Goal: Transaction & Acquisition: Purchase product/service

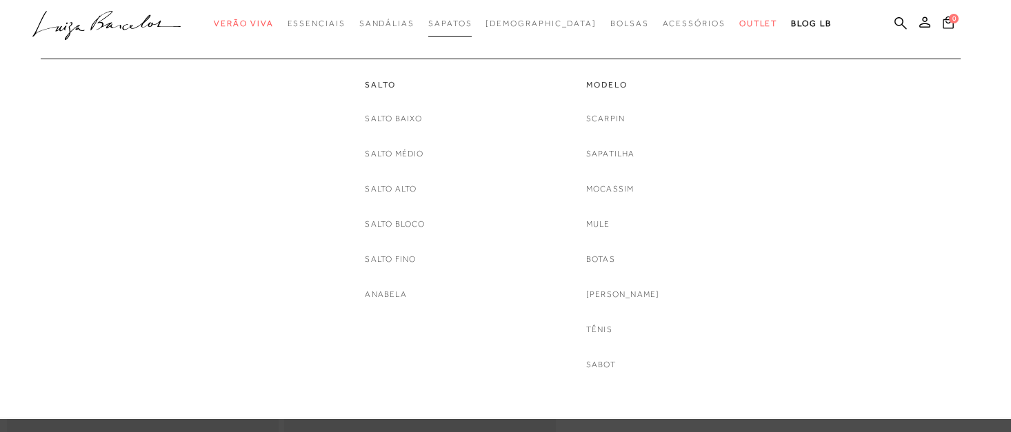
click at [472, 21] on span "Sapatos" at bounding box center [449, 24] width 43 height 10
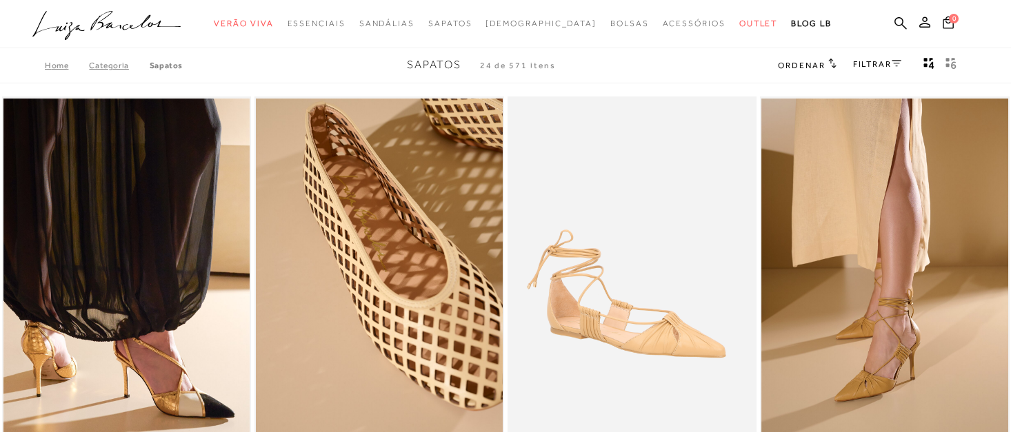
click at [828, 64] on icon at bounding box center [832, 63] width 8 height 10
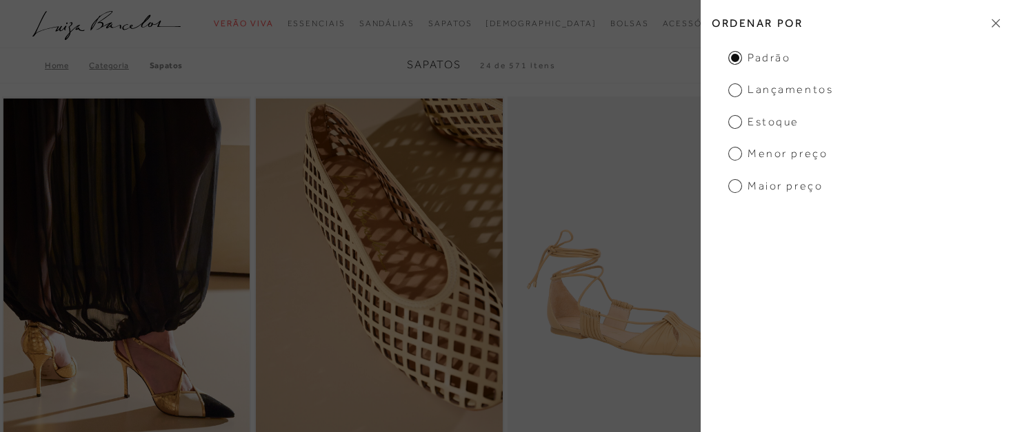
click at [797, 154] on span "Menor preço" at bounding box center [777, 153] width 99 height 15
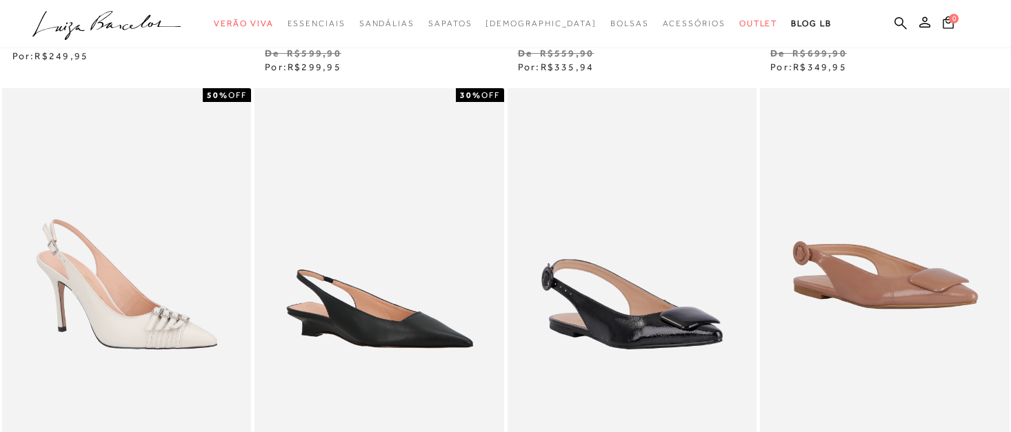
scroll to position [12, 0]
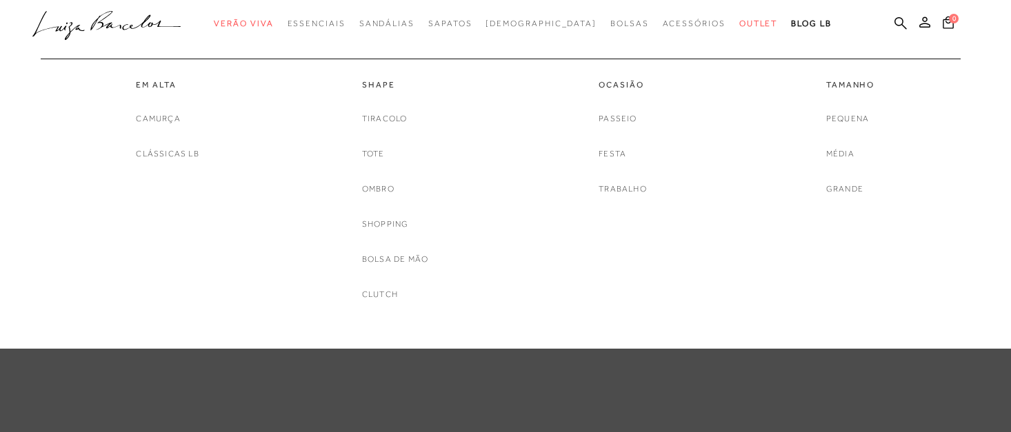
click at [835, 180] on div "Pequena Média Grande" at bounding box center [850, 154] width 48 height 85
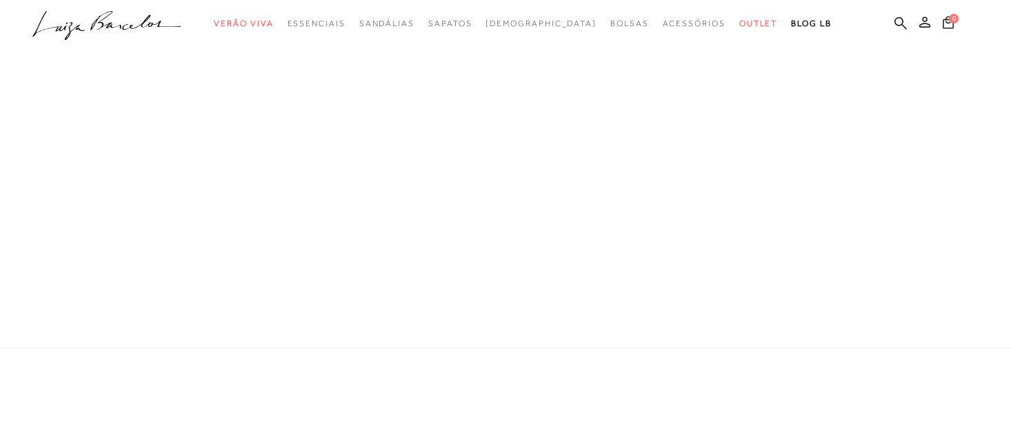
click at [834, 181] on div at bounding box center [505, 174] width 1011 height 348
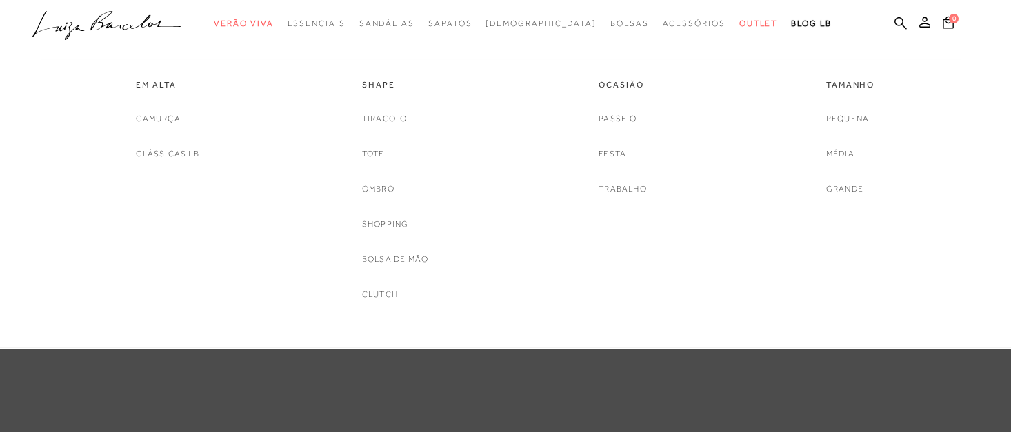
scroll to position [179, 0]
click at [849, 188] on link "Grande" at bounding box center [844, 189] width 37 height 14
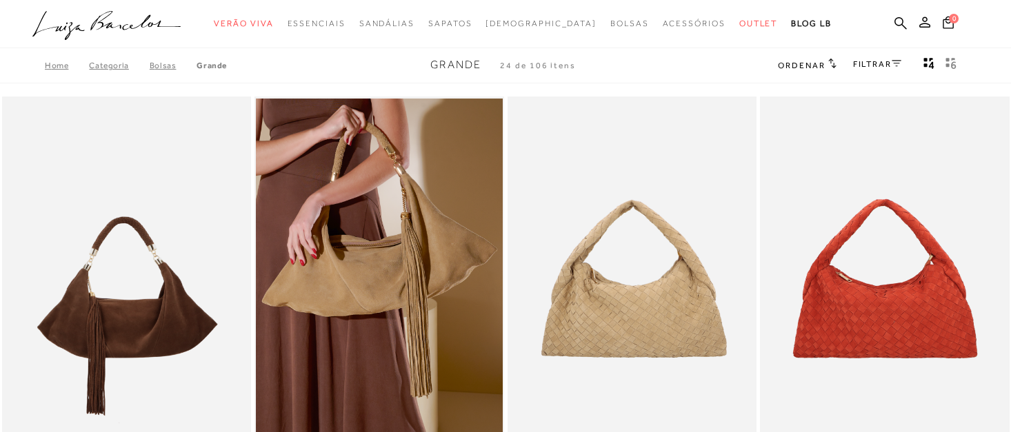
click at [821, 59] on h2 "Ordenar" at bounding box center [807, 65] width 58 height 14
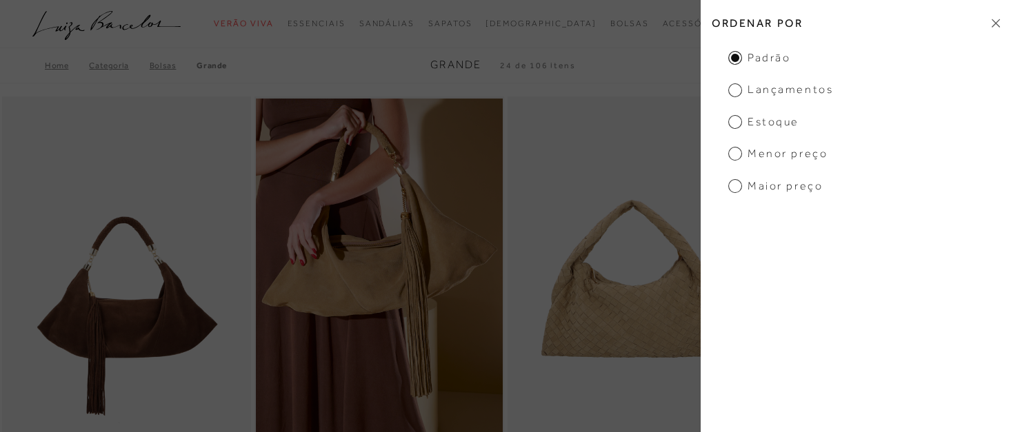
click at [795, 159] on span "Menor preço" at bounding box center [777, 153] width 99 height 15
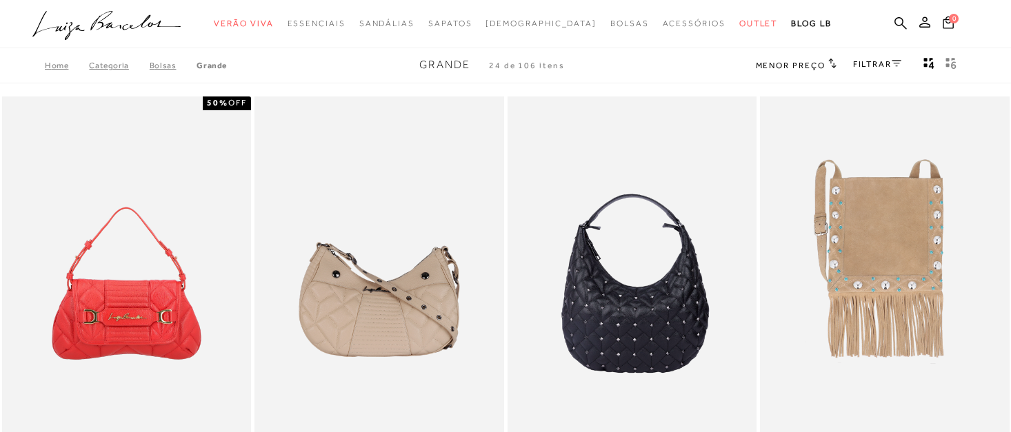
click at [804, 63] on span "Menor preço" at bounding box center [791, 66] width 70 height 10
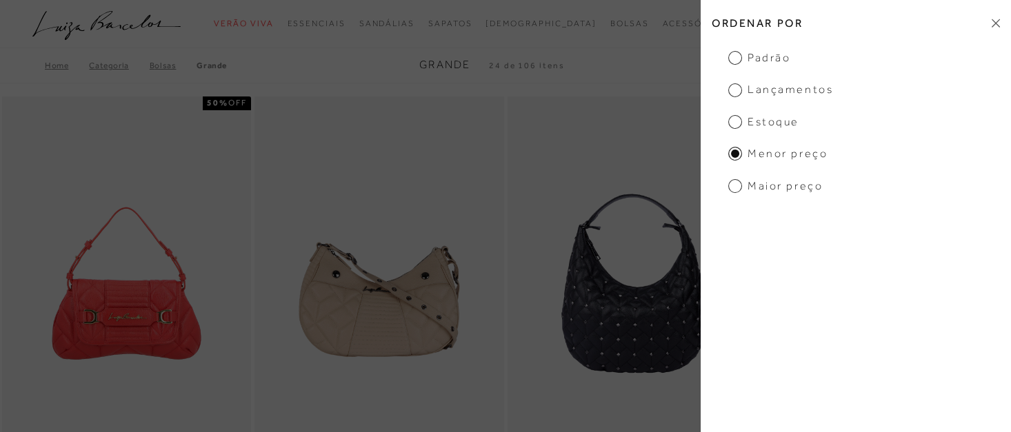
click at [795, 198] on div "Ordenar por Padrão Lançamentos Estoque Menor preço Maior preço" at bounding box center [856, 216] width 310 height 432
click at [798, 192] on span "Maior preço" at bounding box center [775, 186] width 94 height 15
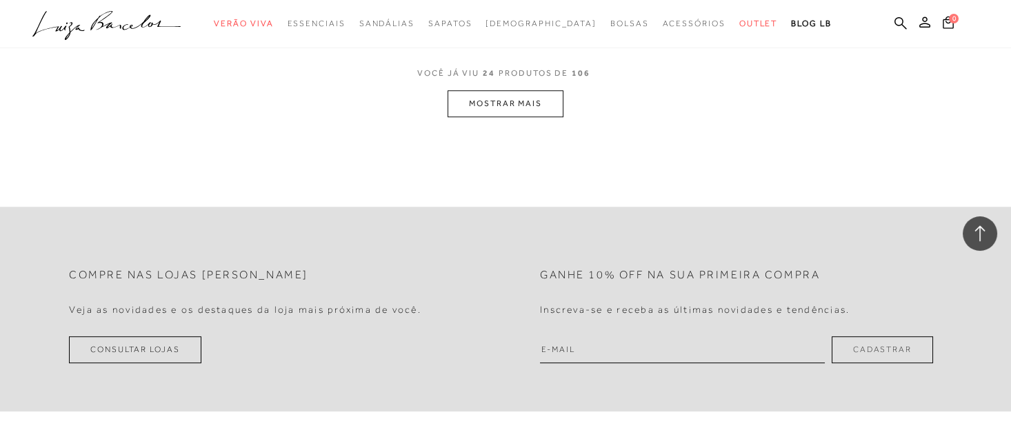
scroll to position [2901, 0]
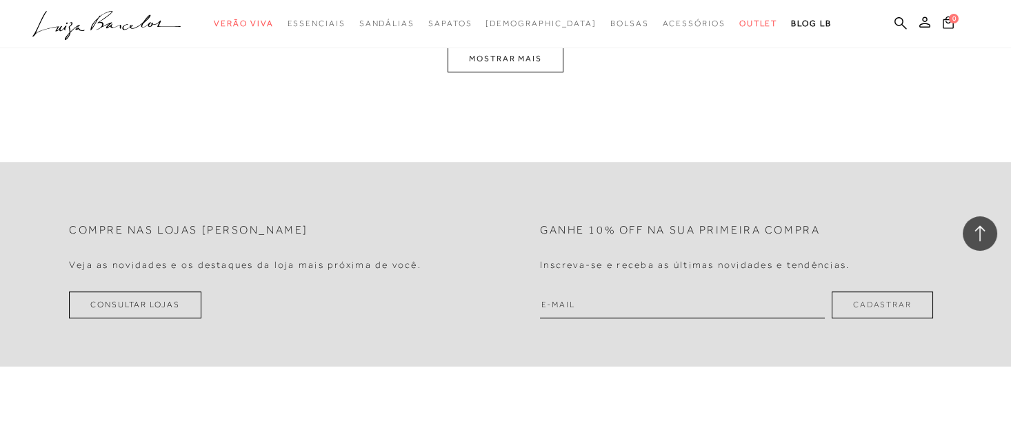
click at [514, 59] on button "MOSTRAR MAIS" at bounding box center [505, 59] width 116 height 27
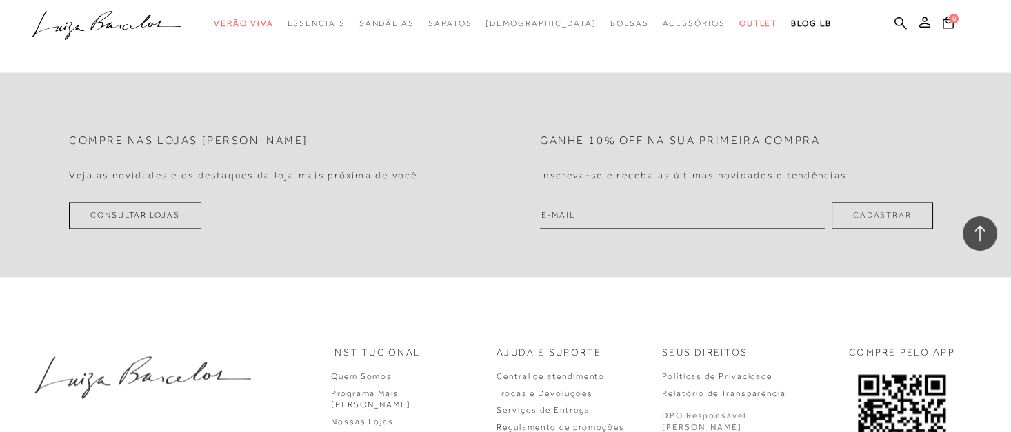
scroll to position [5485, 0]
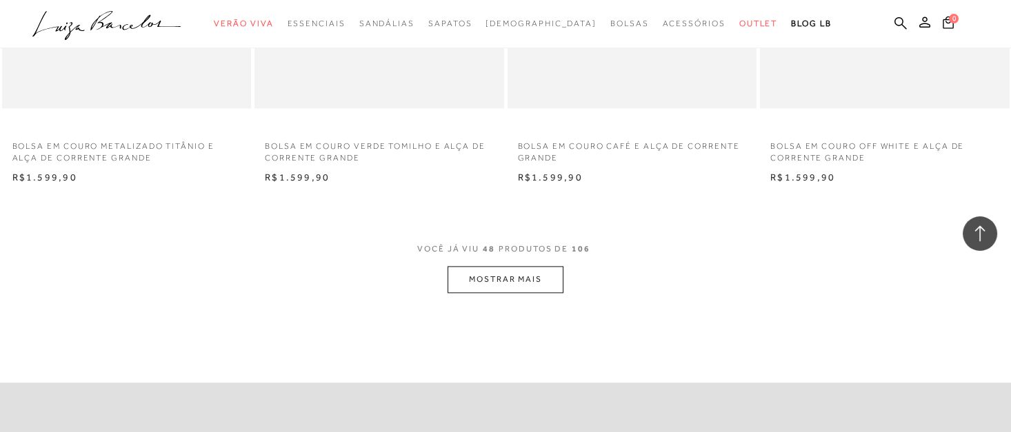
click at [491, 279] on button "MOSTRAR MAIS" at bounding box center [505, 279] width 116 height 27
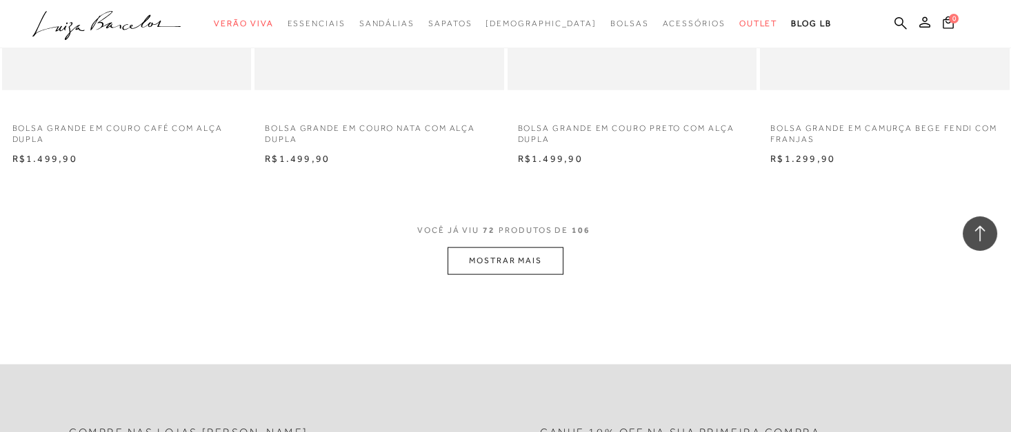
scroll to position [8252, 0]
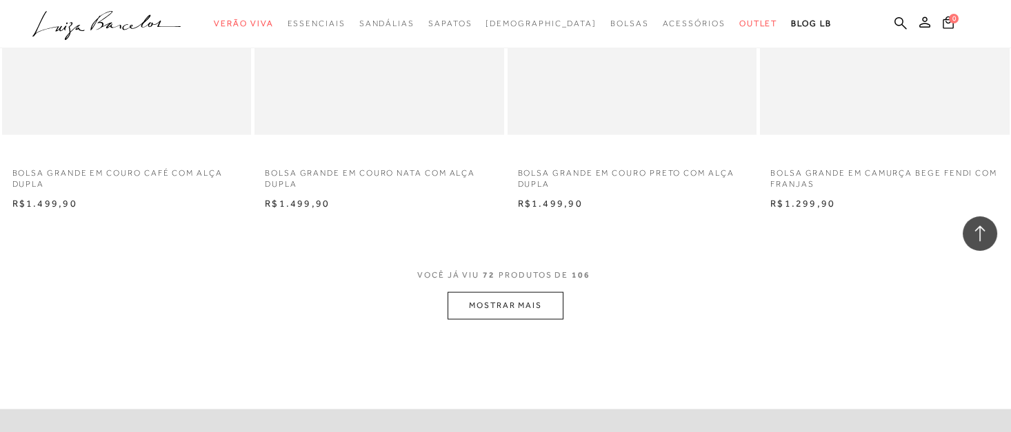
click at [533, 307] on button "MOSTRAR MAIS" at bounding box center [505, 305] width 116 height 27
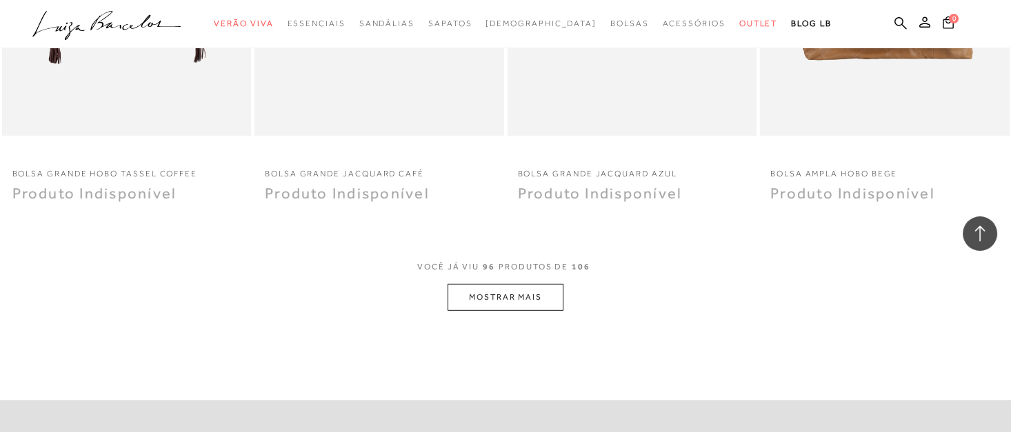
scroll to position [11098, 0]
